Goal: Information Seeking & Learning: Learn about a topic

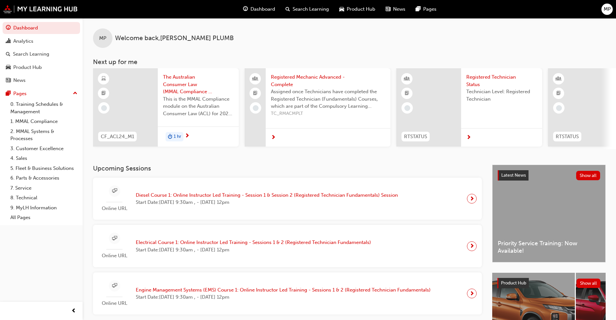
click at [470, 200] on span "next-icon" at bounding box center [471, 198] width 5 height 9
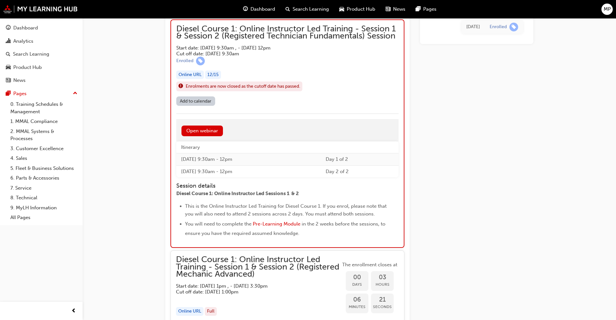
scroll to position [548, 0]
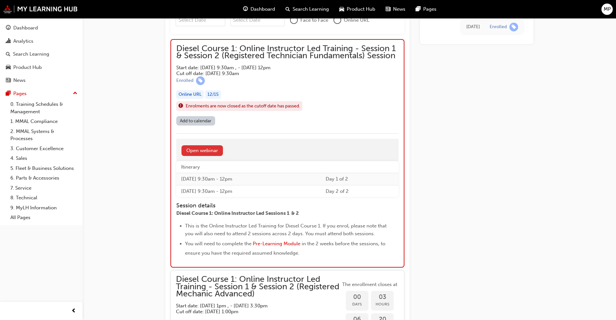
click at [205, 151] on link "Open webinar" at bounding box center [201, 150] width 41 height 11
